Goal: Find specific page/section: Find specific page/section

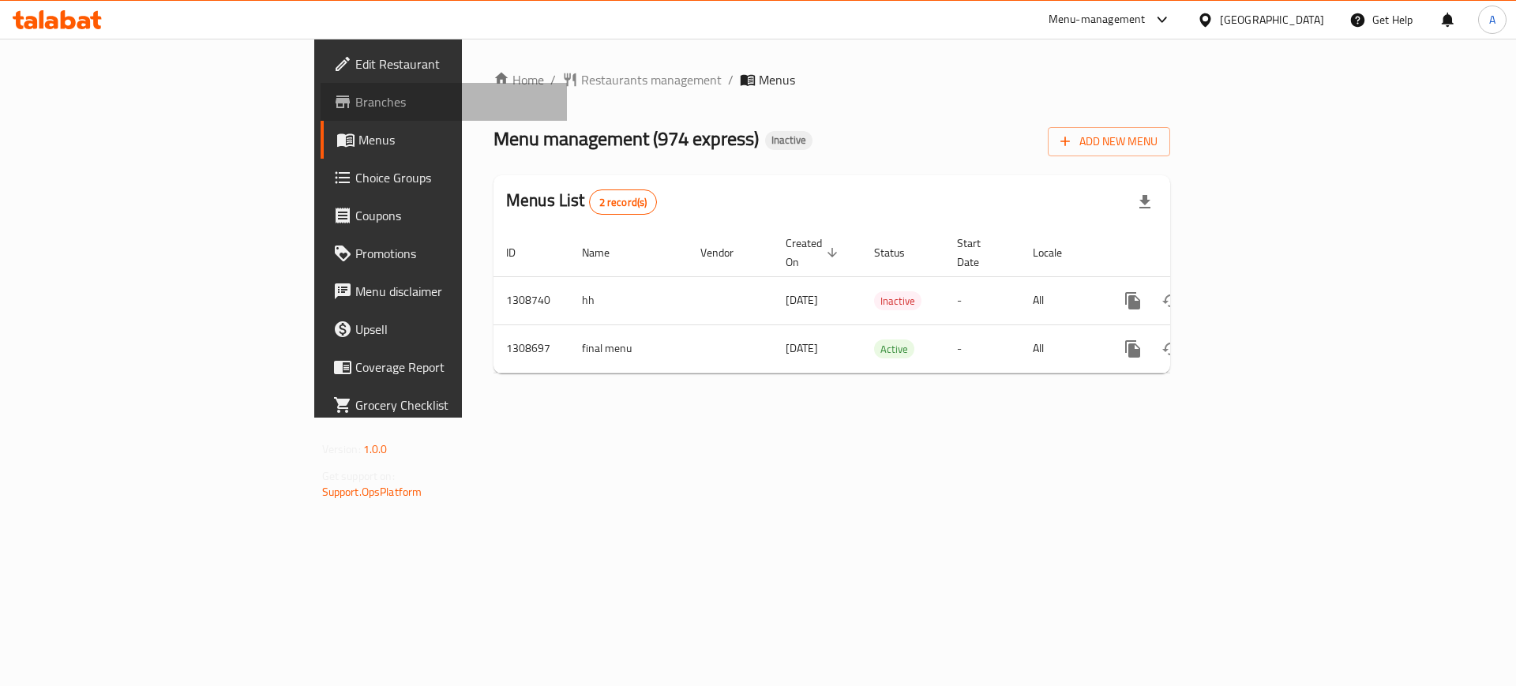
click at [355, 107] on span "Branches" at bounding box center [455, 101] width 200 height 19
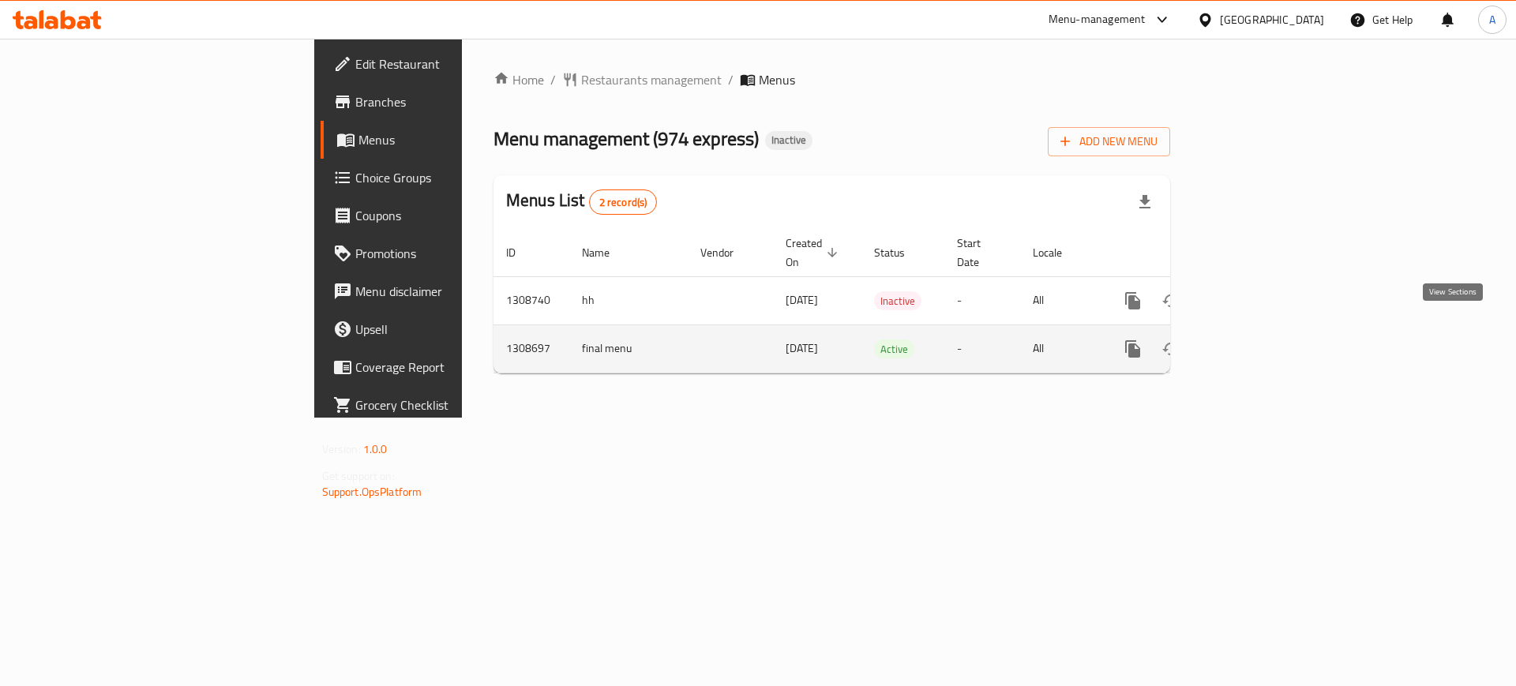
click at [1256, 340] on icon "enhanced table" at bounding box center [1246, 349] width 19 height 19
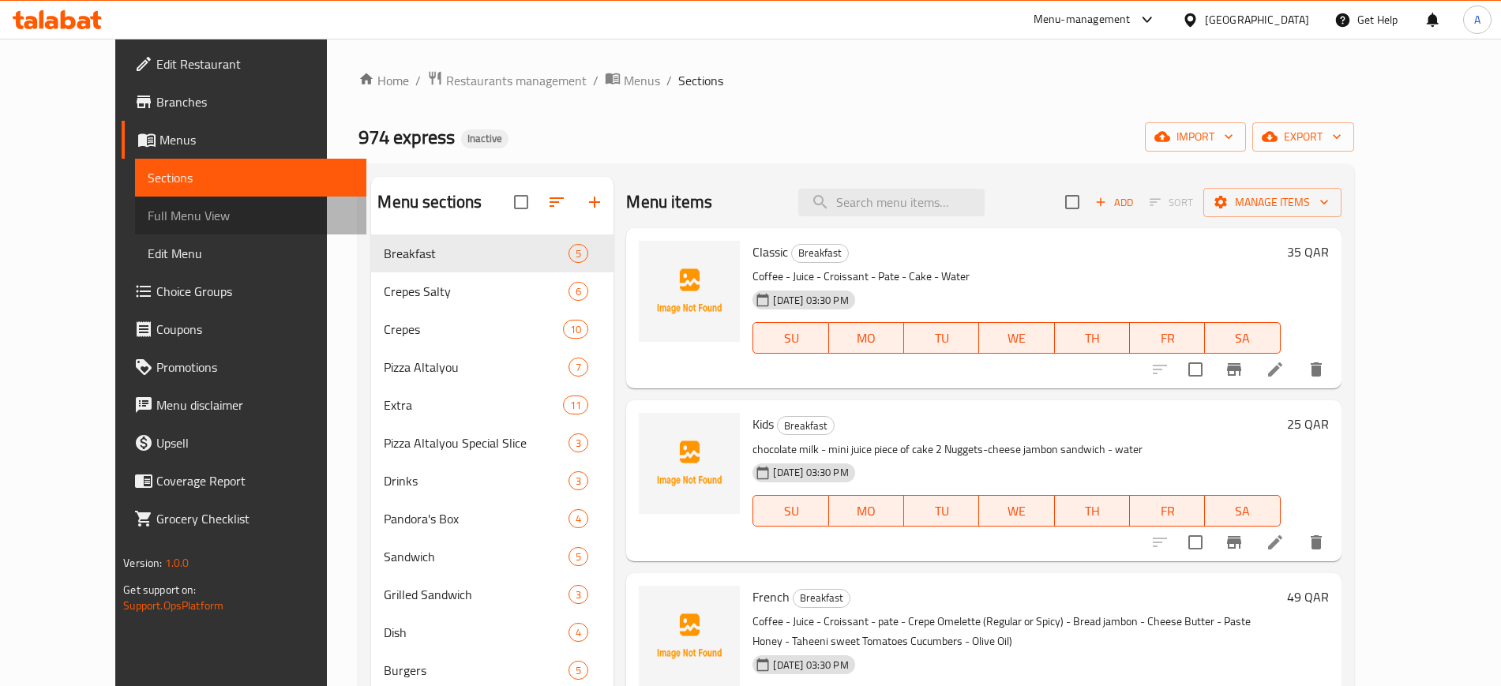
click at [148, 216] on span "Full Menu View" at bounding box center [250, 215] width 205 height 19
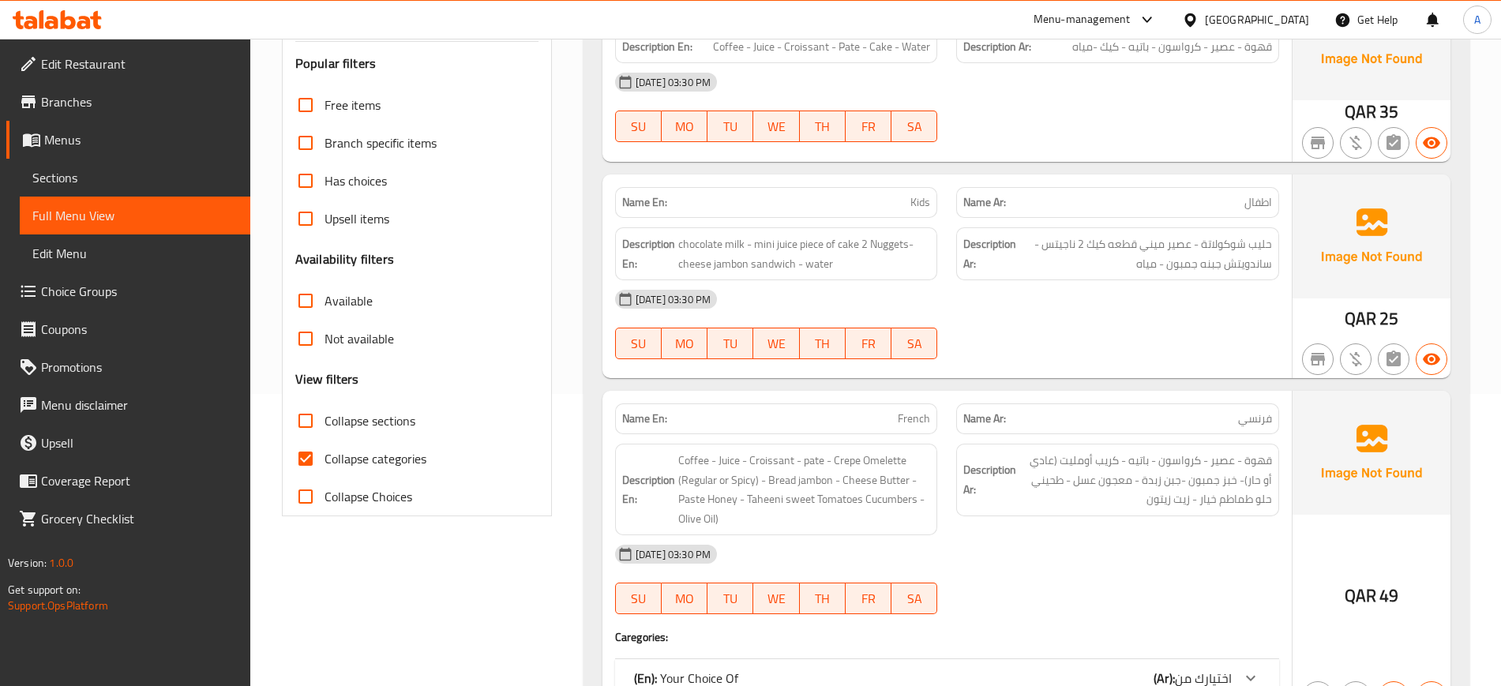
scroll to position [293, 0]
click at [304, 455] on input "Collapse categories" at bounding box center [306, 458] width 38 height 38
checkbox input "false"
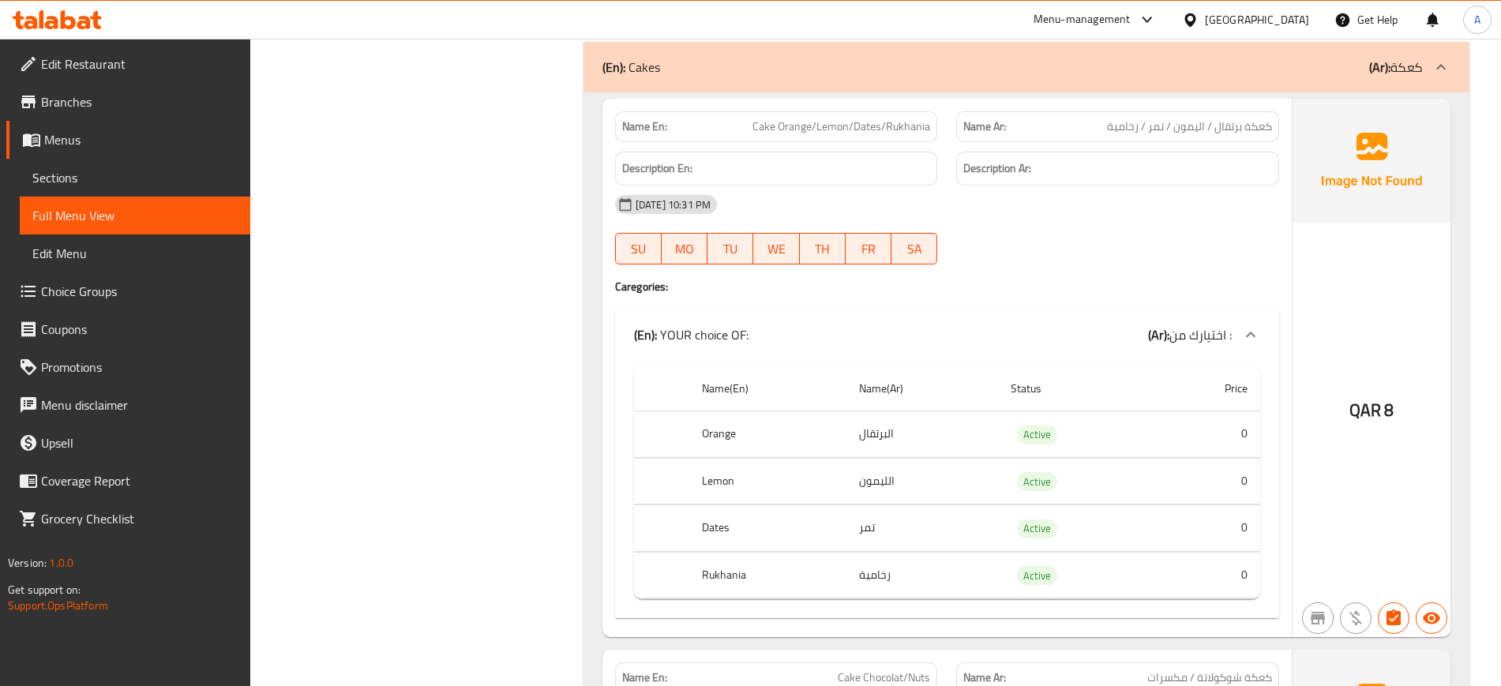
scroll to position [26120, 0]
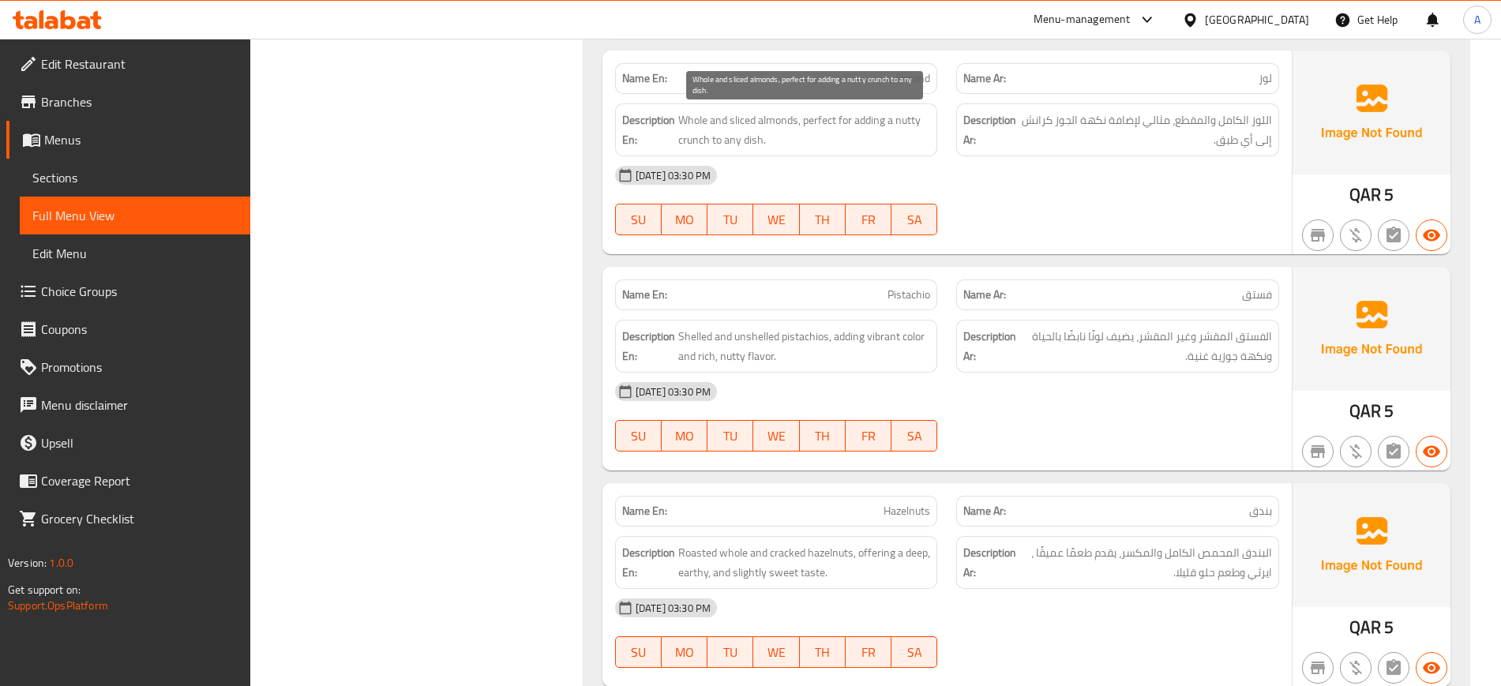
scroll to position [7454, 0]
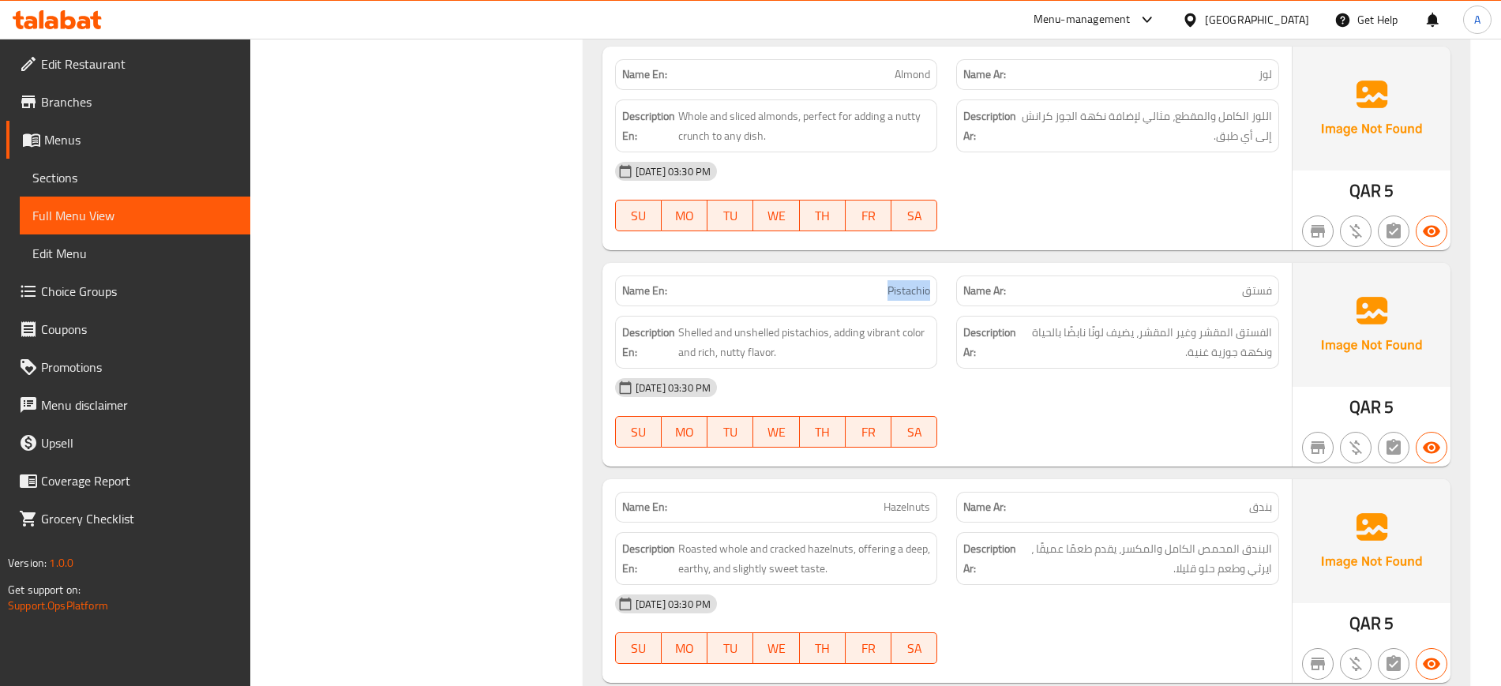
click at [908, 291] on span "Pistachio" at bounding box center [909, 291] width 43 height 17
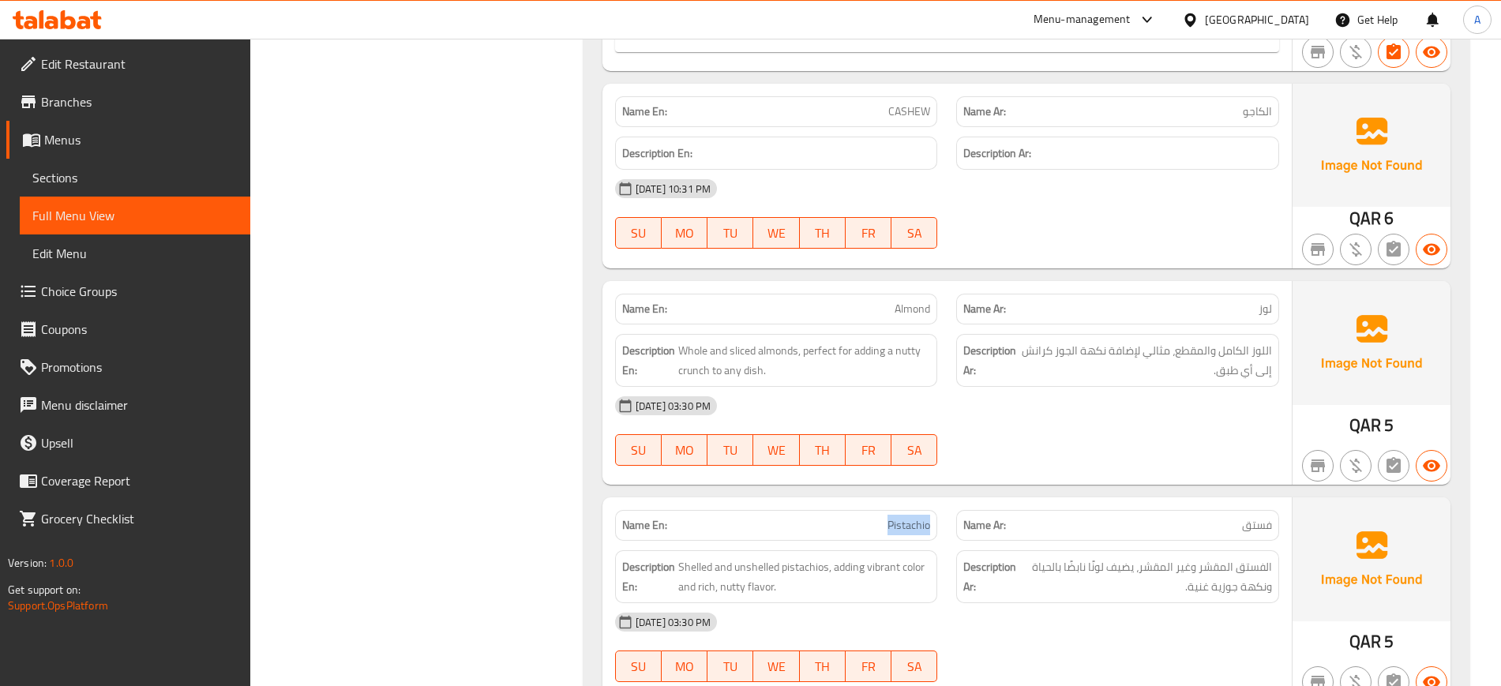
scroll to position [7216, 0]
